Goal: Task Accomplishment & Management: Manage account settings

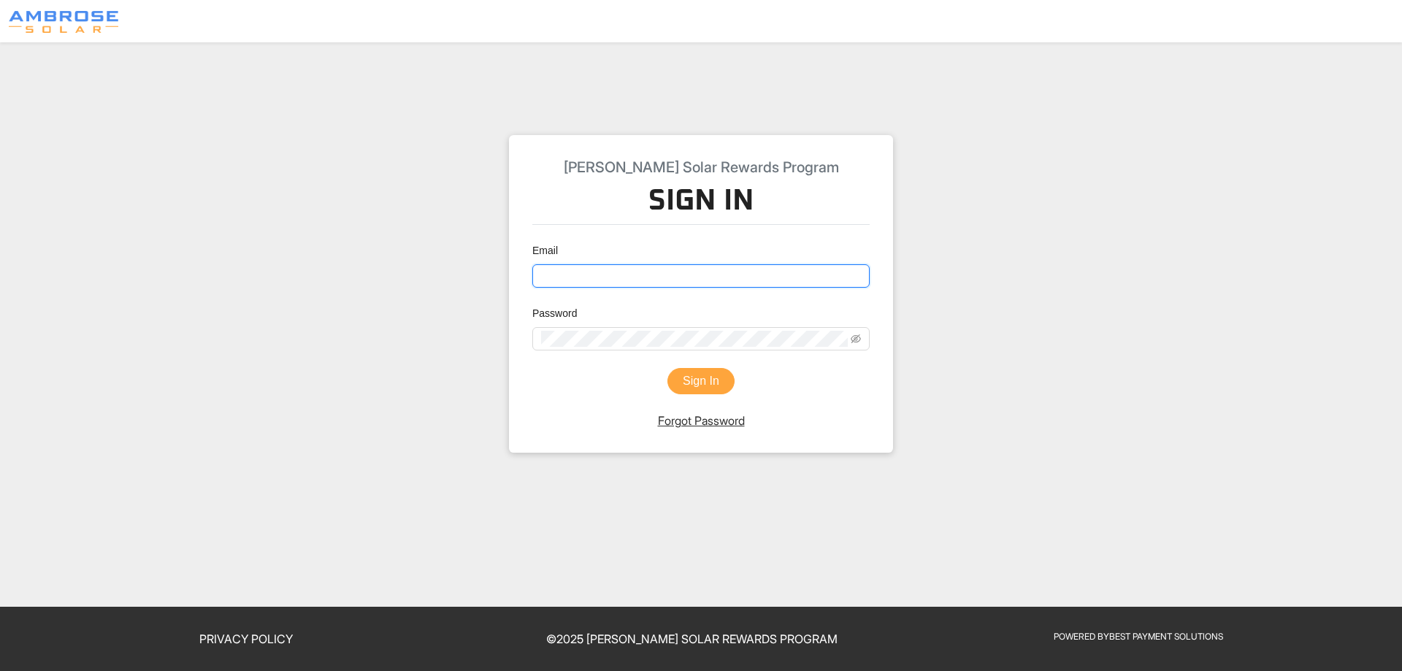
drag, startPoint x: 772, startPoint y: 272, endPoint x: 777, endPoint y: 280, distance: 10.1
click at [772, 272] on input "Email" at bounding box center [700, 275] width 337 height 23
type input "accounting@ambrosesolar.com"
click at [854, 404] on div "Ambrose Solar Rewards Program Sign In Email accounting@ambrosesolar.com Passwor…" at bounding box center [701, 294] width 384 height 318
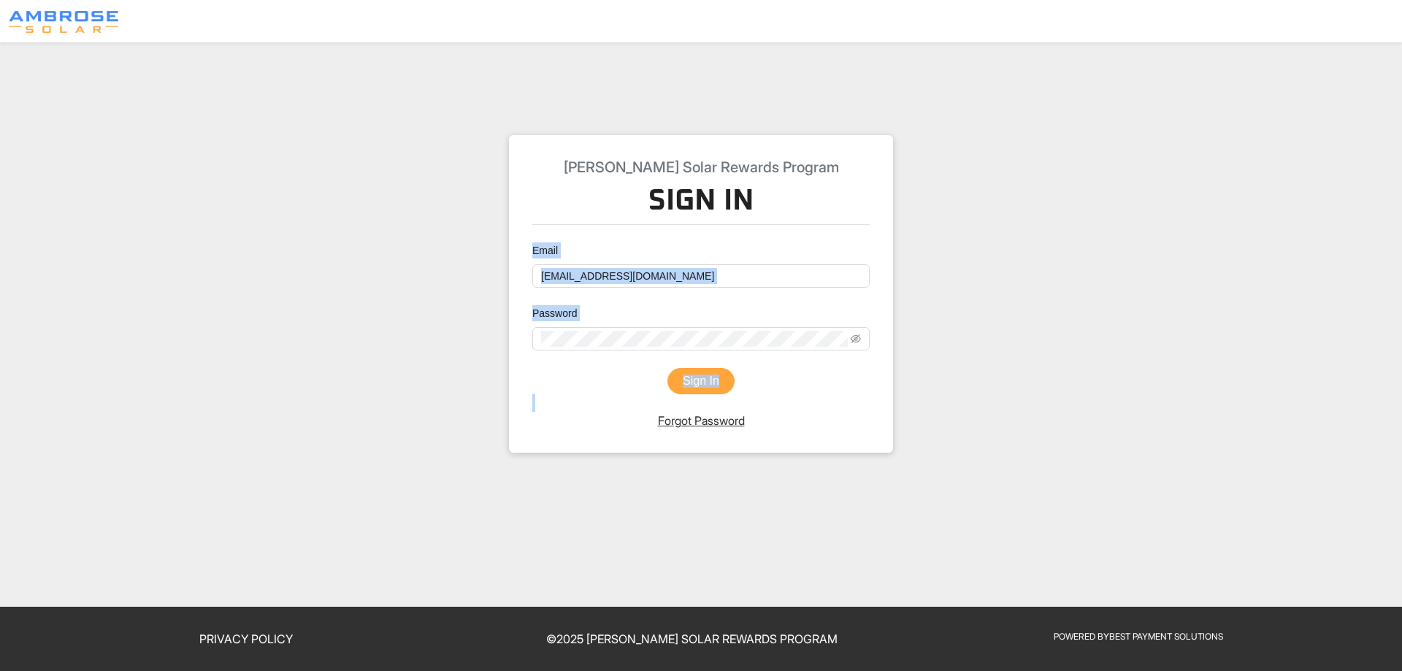
click at [854, 404] on div "Ambrose Solar Rewards Program Sign In Email accounting@ambrosesolar.com Passwor…" at bounding box center [701, 294] width 384 height 318
click at [949, 416] on div "Ambrose Solar Rewards Program Sign In Email accounting@ambrosesolar.com Passwor…" at bounding box center [701, 294] width 964 height 318
click at [667, 269] on input "[EMAIL_ADDRESS][DOMAIN_NAME]" at bounding box center [700, 275] width 337 height 23
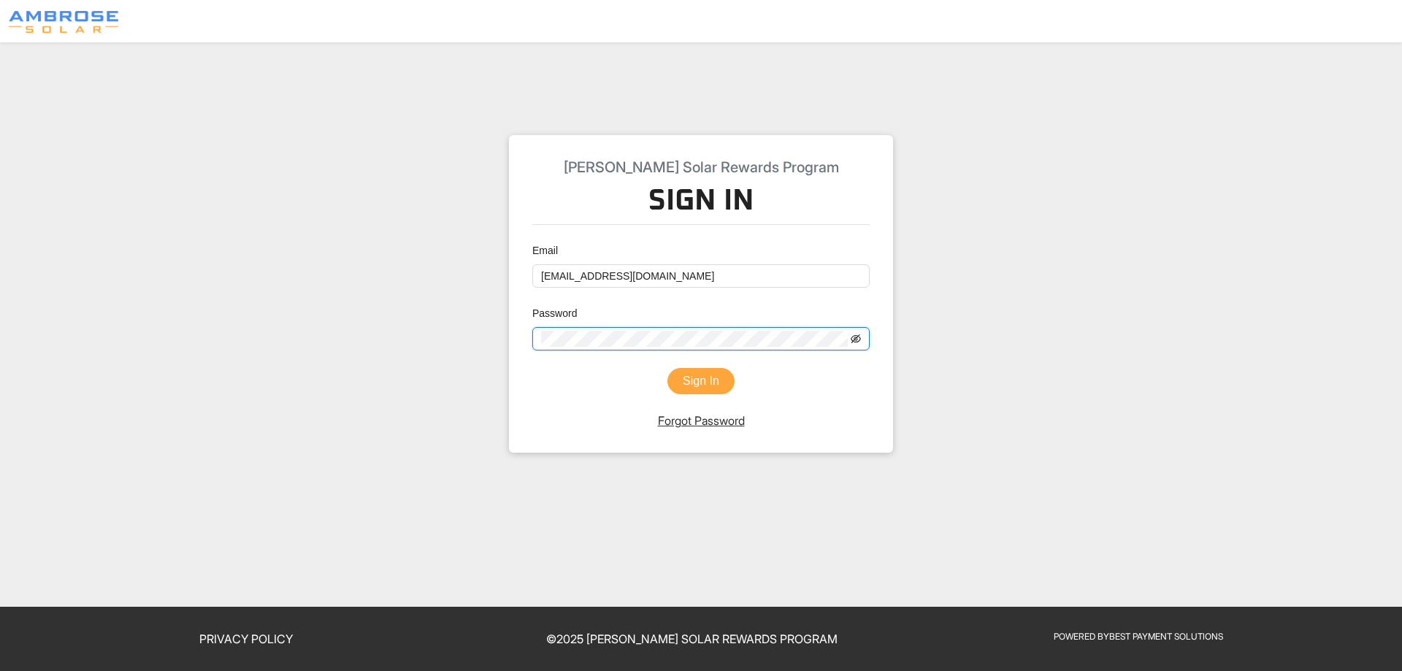
click at [860, 339] on icon "eye-invisible" at bounding box center [855, 338] width 10 height 9
click at [862, 367] on form "Email accounting@ambrosesolar.com Password Sign In" at bounding box center [700, 318] width 337 height 152
click at [667, 368] on button "Sign In" at bounding box center [700, 381] width 67 height 26
click at [720, 291] on form "Email accounting@ambrosesolar.com Password Sign In" at bounding box center [700, 318] width 337 height 152
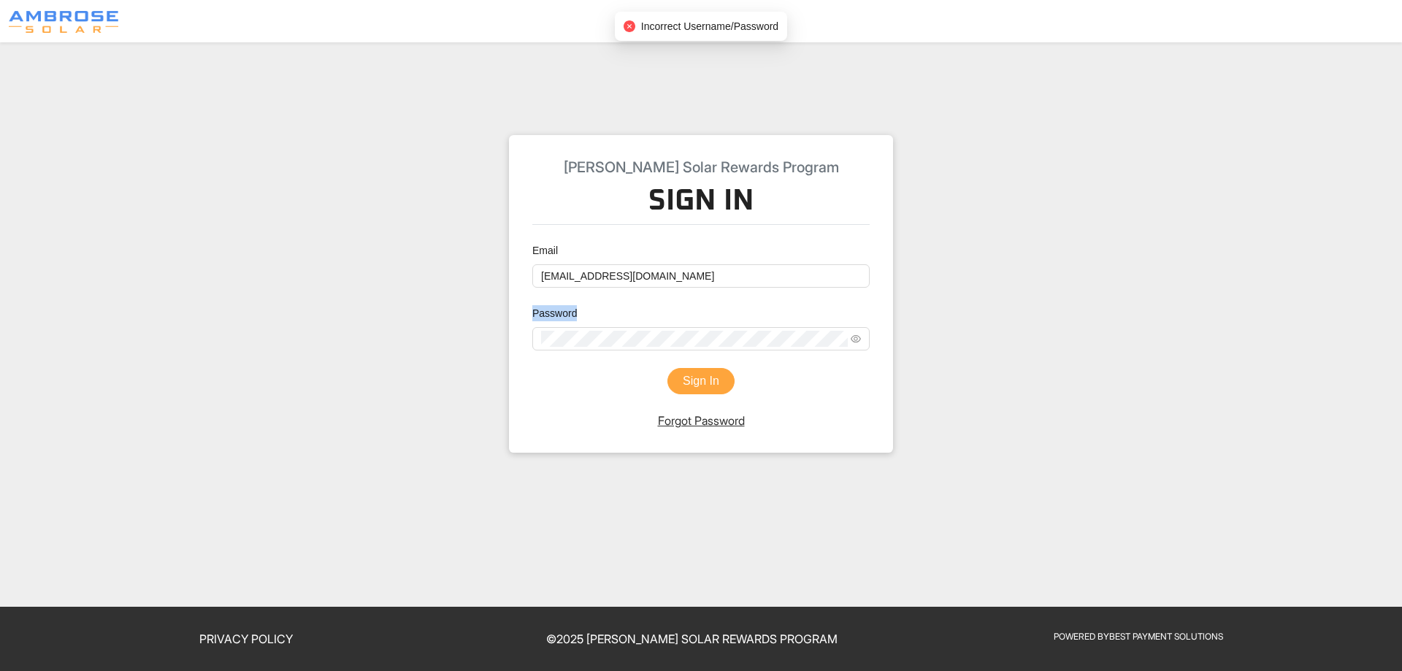
click at [720, 291] on form "Email accounting@ambrosesolar.com Password Sign In" at bounding box center [700, 318] width 337 height 152
click at [715, 423] on link "Forgot Password" at bounding box center [701, 420] width 87 height 15
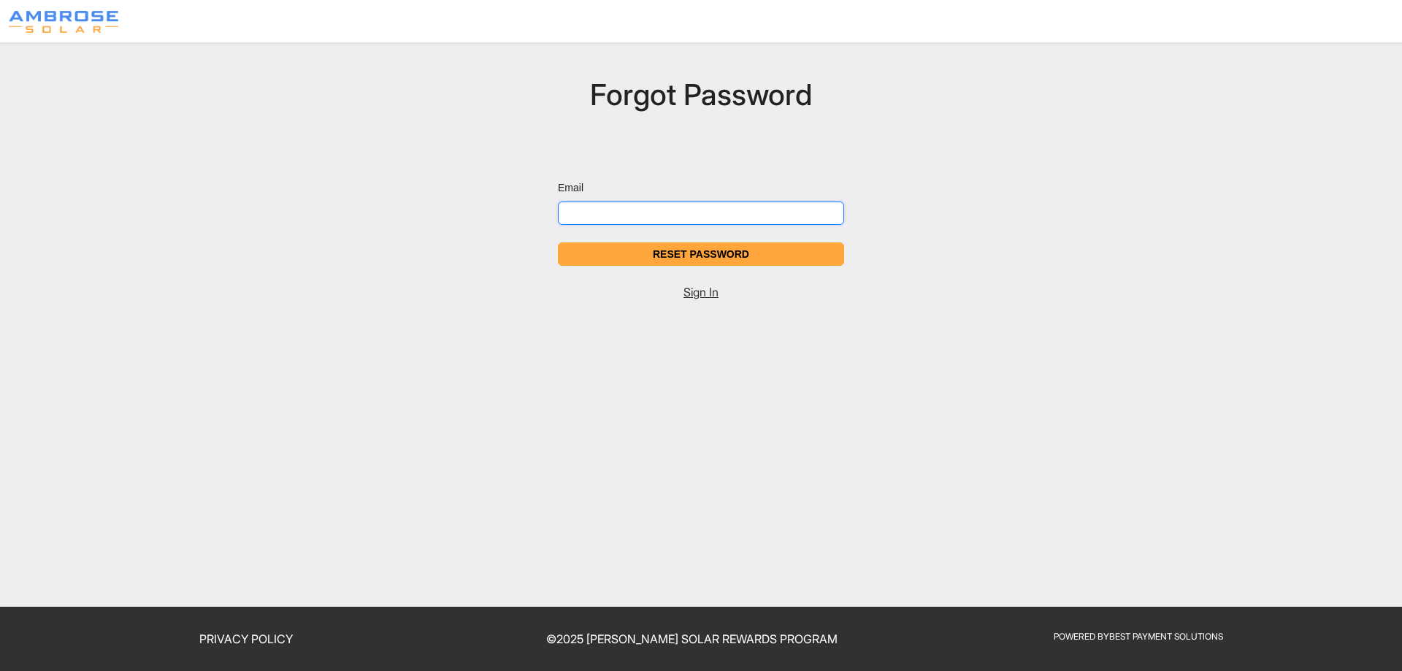
click at [647, 220] on input "Email" at bounding box center [701, 212] width 286 height 23
type input "[EMAIL_ADDRESS][DOMAIN_NAME]"
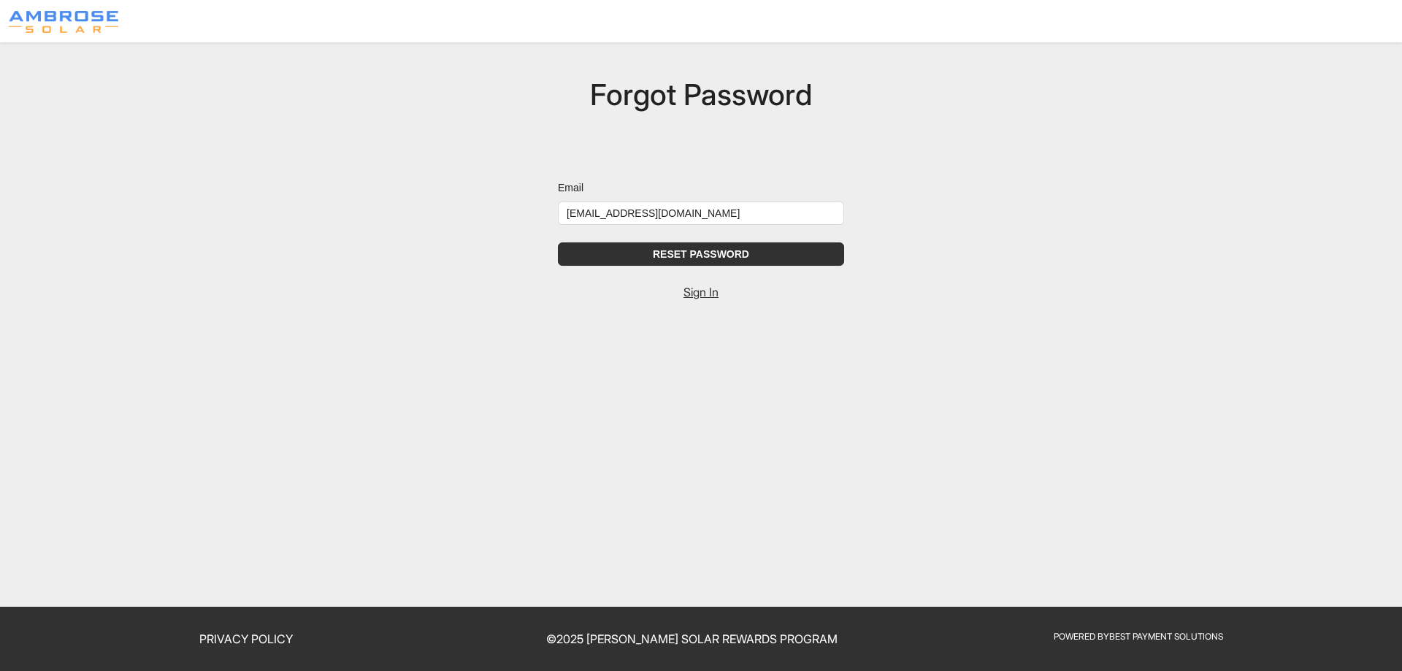
click at [688, 258] on span "Reset Password" at bounding box center [701, 254] width 96 height 16
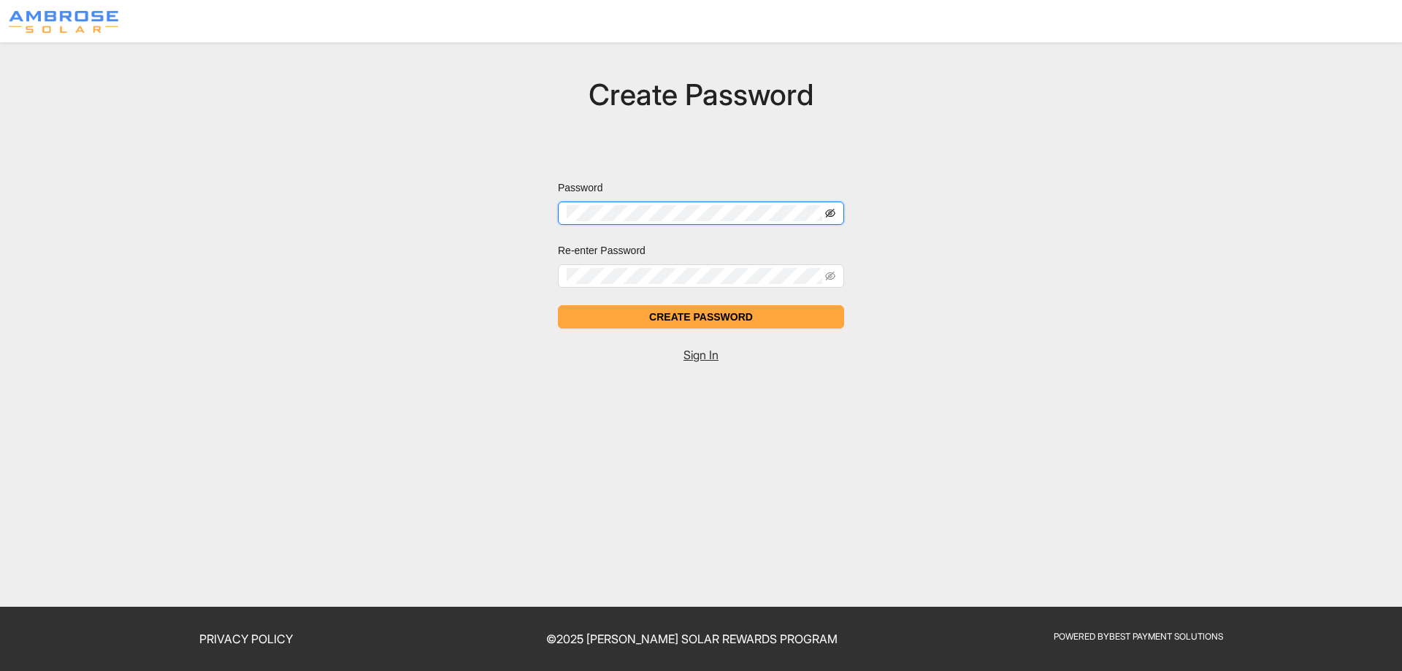
click at [827, 216] on icon "eye-invisible" at bounding box center [830, 213] width 10 height 9
click at [831, 277] on icon "eye-invisible" at bounding box center [830, 276] width 10 height 10
click at [772, 321] on button "Create Password" at bounding box center [701, 316] width 286 height 23
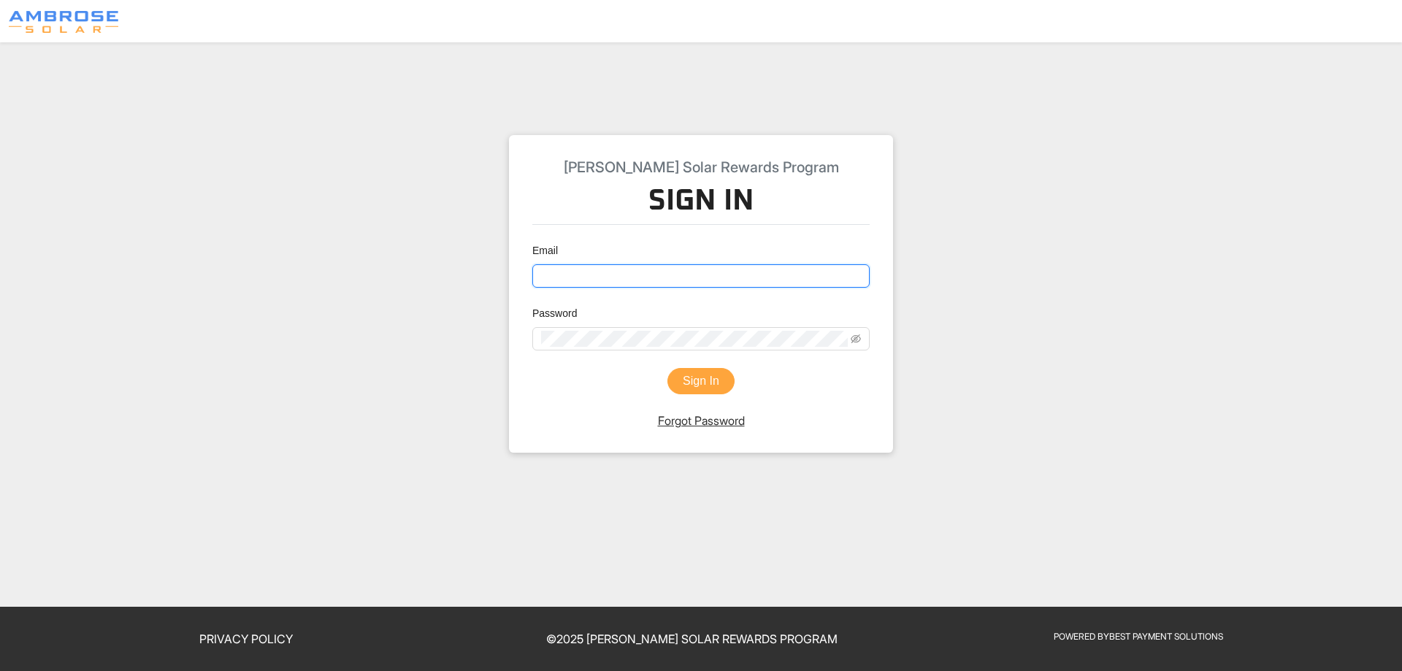
click at [596, 270] on input "Email" at bounding box center [700, 275] width 337 height 23
type input "[EMAIL_ADDRESS][DOMAIN_NAME]"
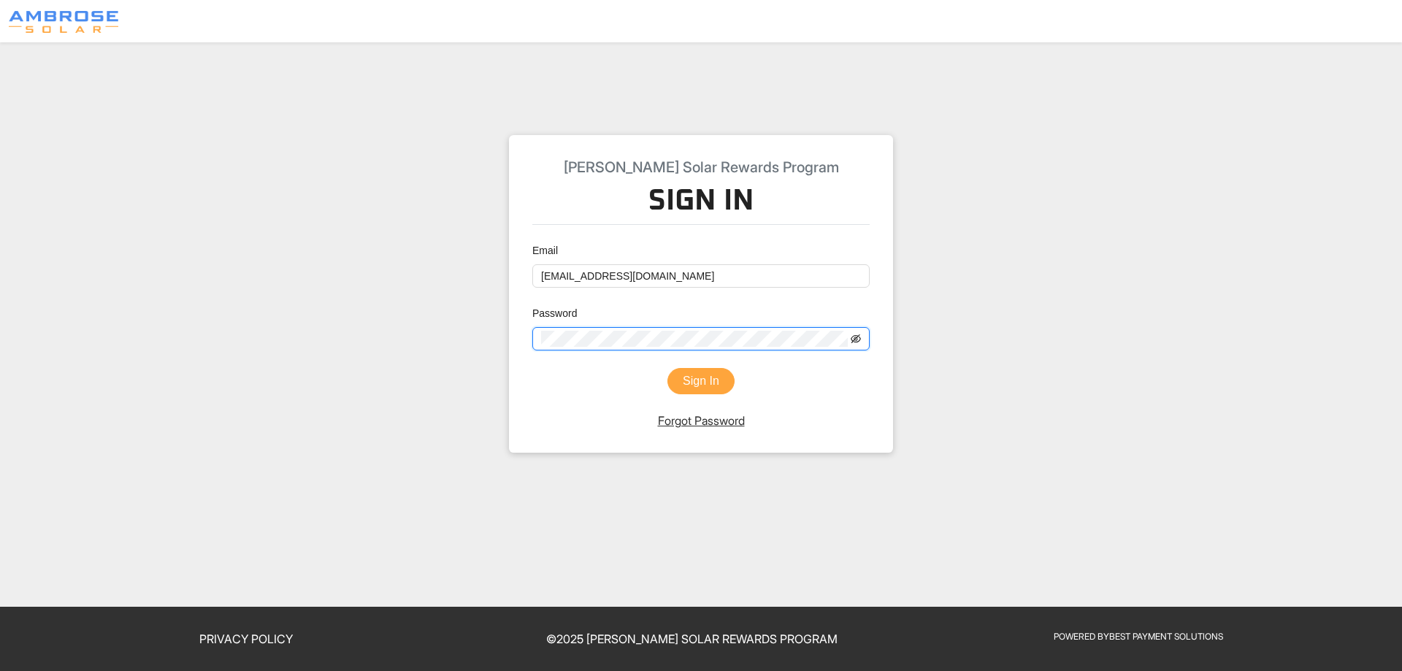
click at [855, 338] on icon "eye-invisible" at bounding box center [855, 339] width 10 height 10
click at [289, 349] on div "[PERSON_NAME] Solar Rewards Program Sign In Email [EMAIL_ADDRESS][DOMAIN_NAME] …" at bounding box center [701, 294] width 964 height 318
click at [705, 377] on button "Sign In" at bounding box center [700, 381] width 67 height 26
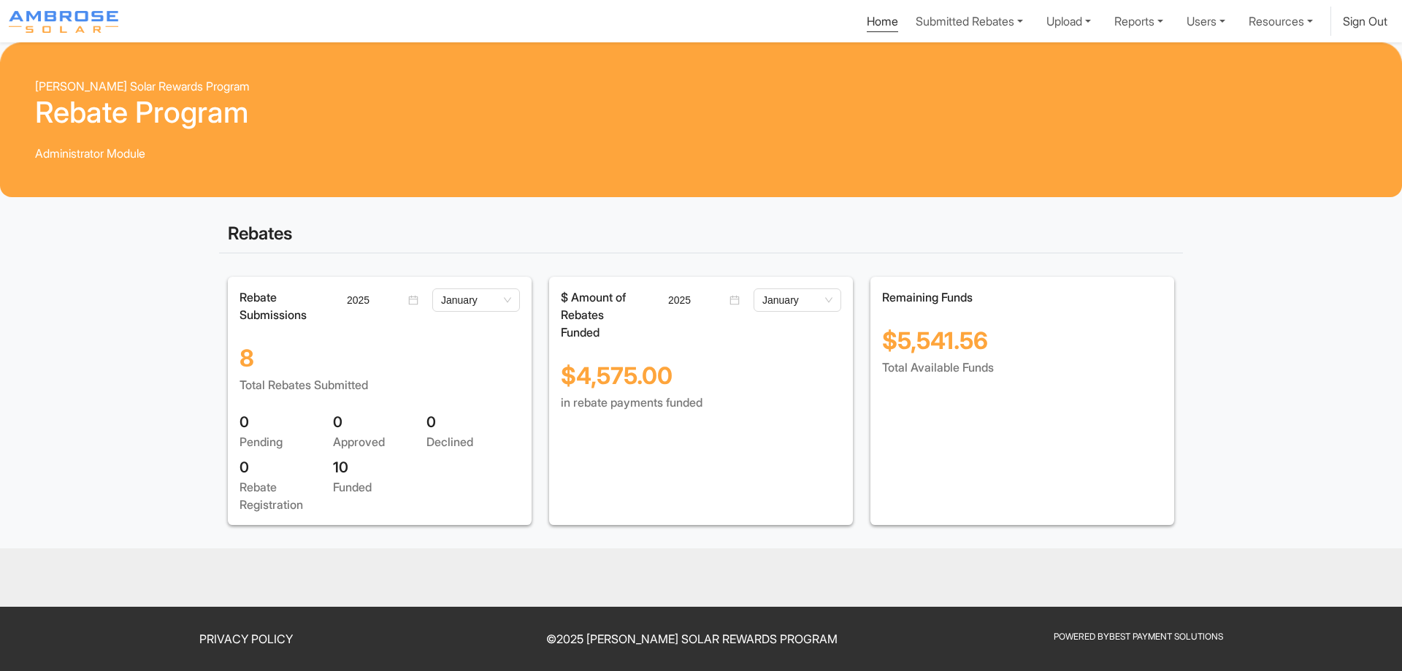
click at [1217, 415] on div "[PERSON_NAME] Solar Rewards Program Rebate Program Administrator Module Rebates…" at bounding box center [701, 295] width 1402 height 506
click at [52, 16] on img at bounding box center [63, 22] width 109 height 22
click at [931, 24] on link "Submitted Rebates" at bounding box center [969, 20] width 119 height 27
click at [968, 76] on div "View All Rebates" at bounding box center [970, 79] width 92 height 18
